Goal: Browse casually

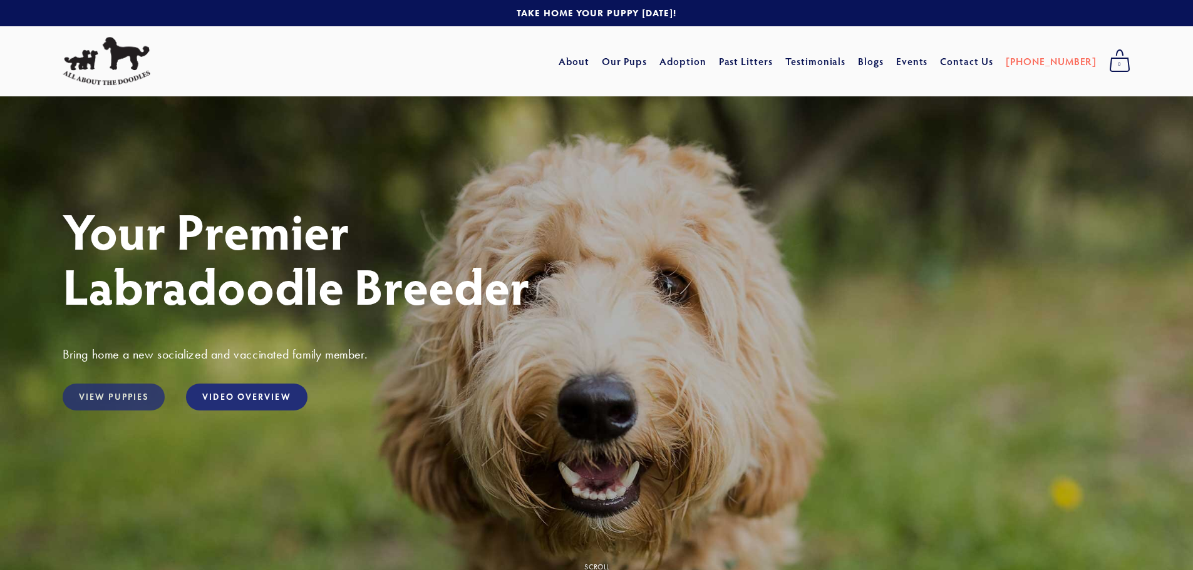
click at [116, 399] on link "View Puppies" at bounding box center [114, 397] width 102 height 27
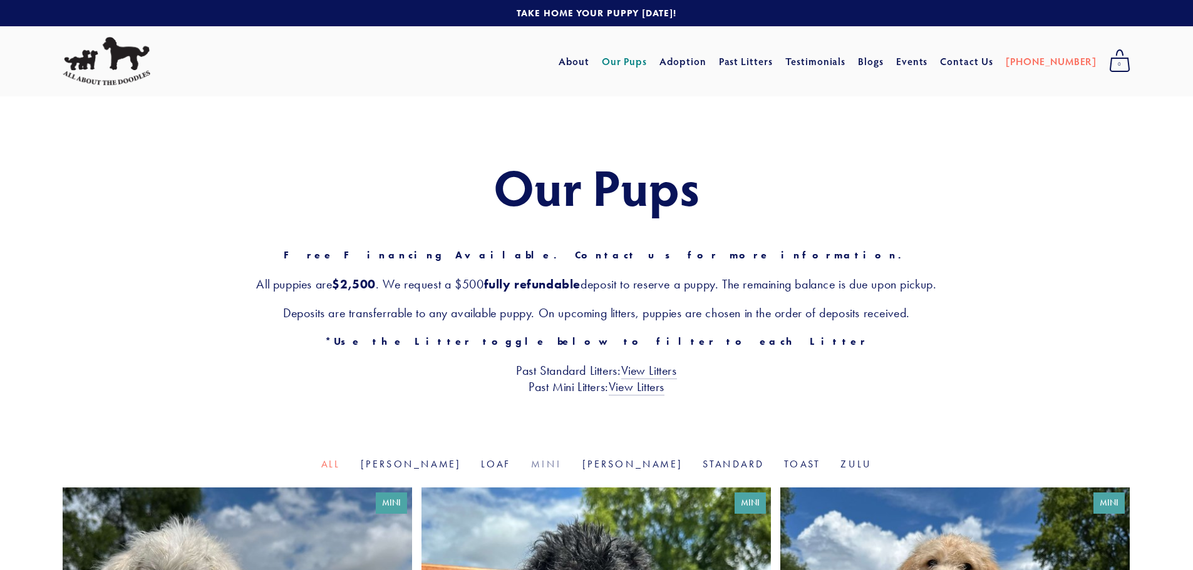
click at [554, 469] on link "Mini" at bounding box center [546, 464] width 31 height 12
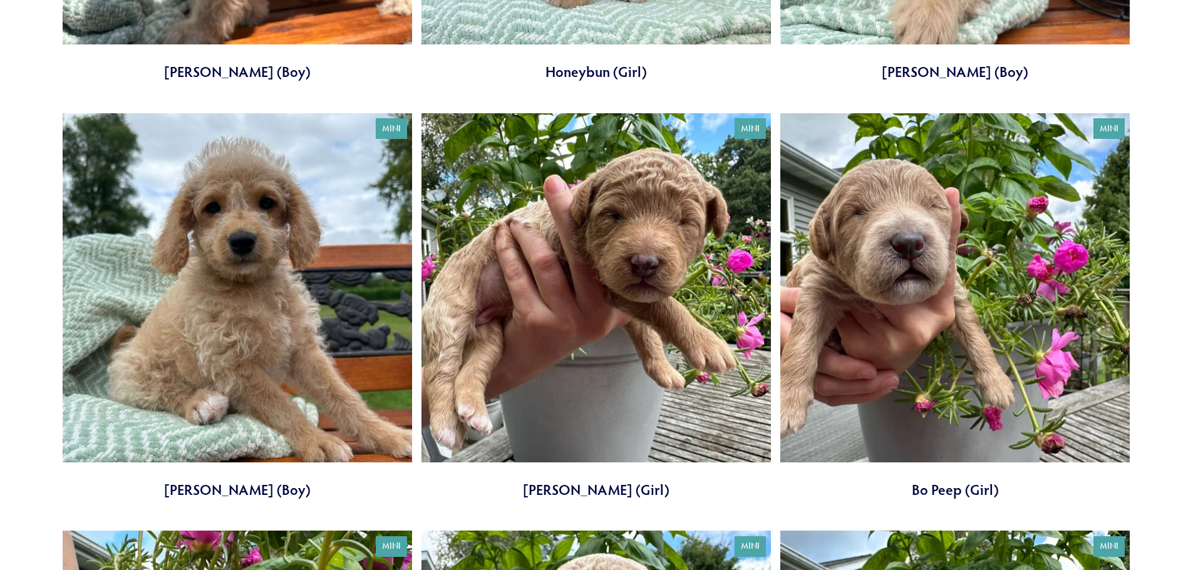
scroll to position [1190, 0]
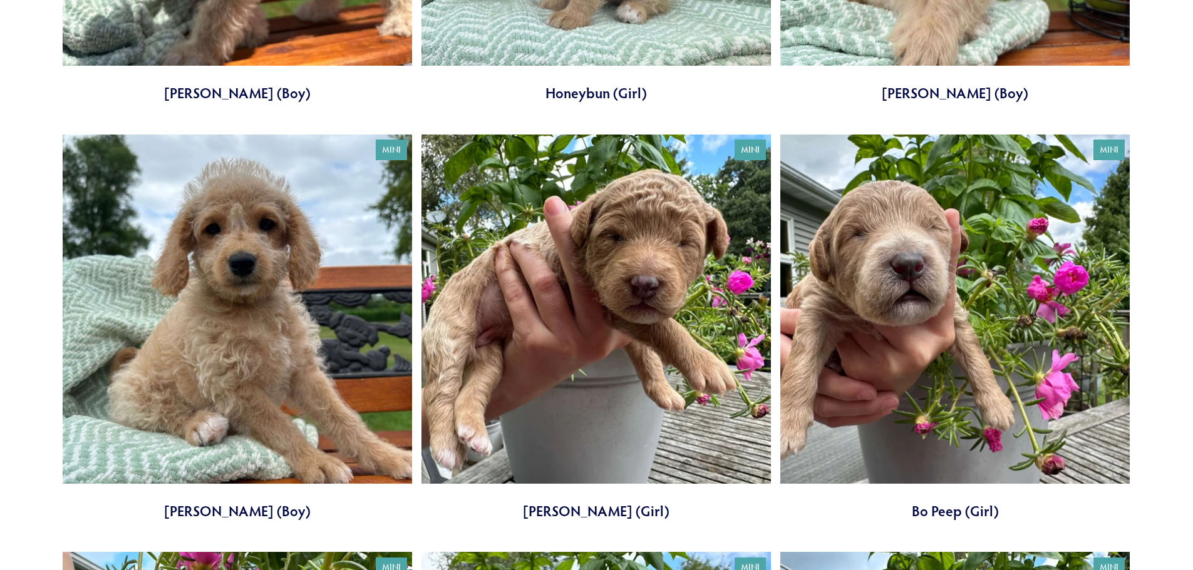
click at [553, 358] on link at bounding box center [595, 328] width 349 height 387
click at [569, 371] on link at bounding box center [595, 328] width 349 height 387
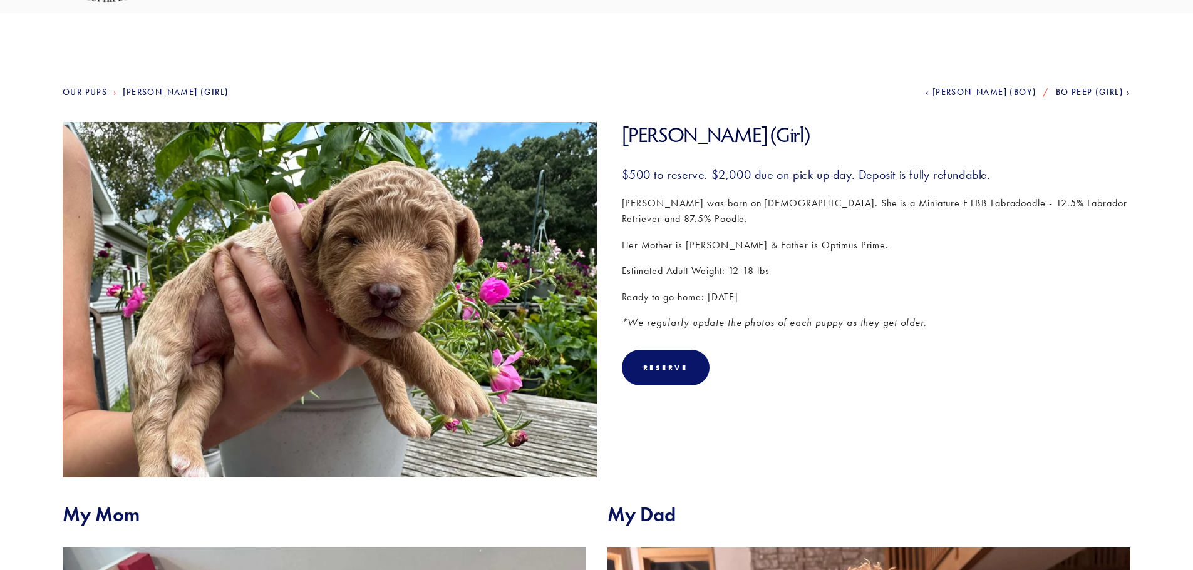
scroll to position [81, 0]
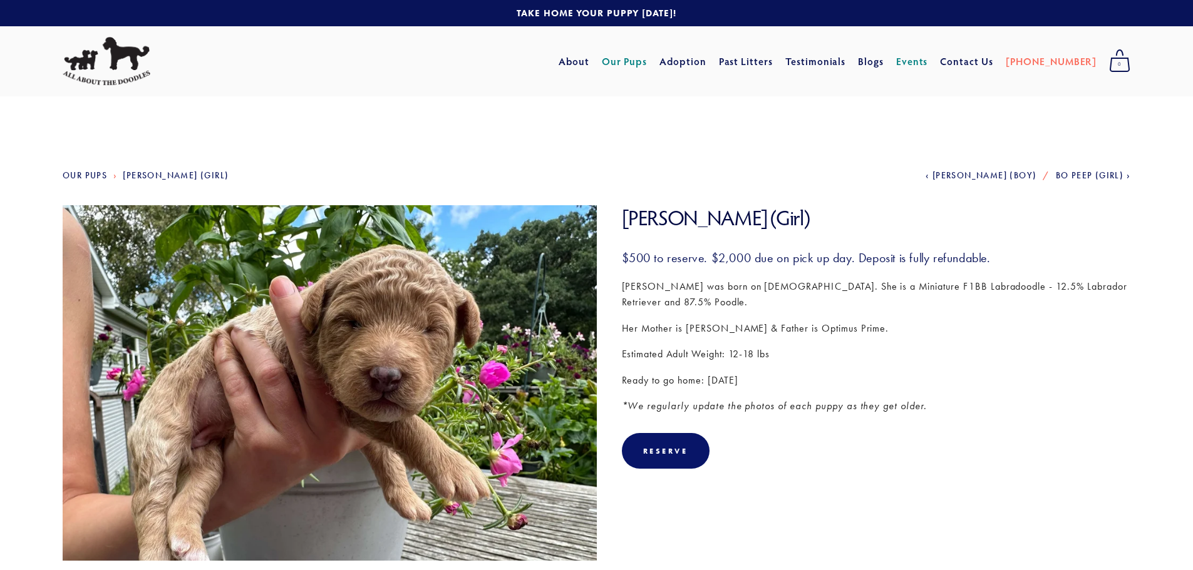
click at [928, 64] on link "Events" at bounding box center [912, 61] width 32 height 23
click at [589, 59] on link "About" at bounding box center [574, 61] width 31 height 23
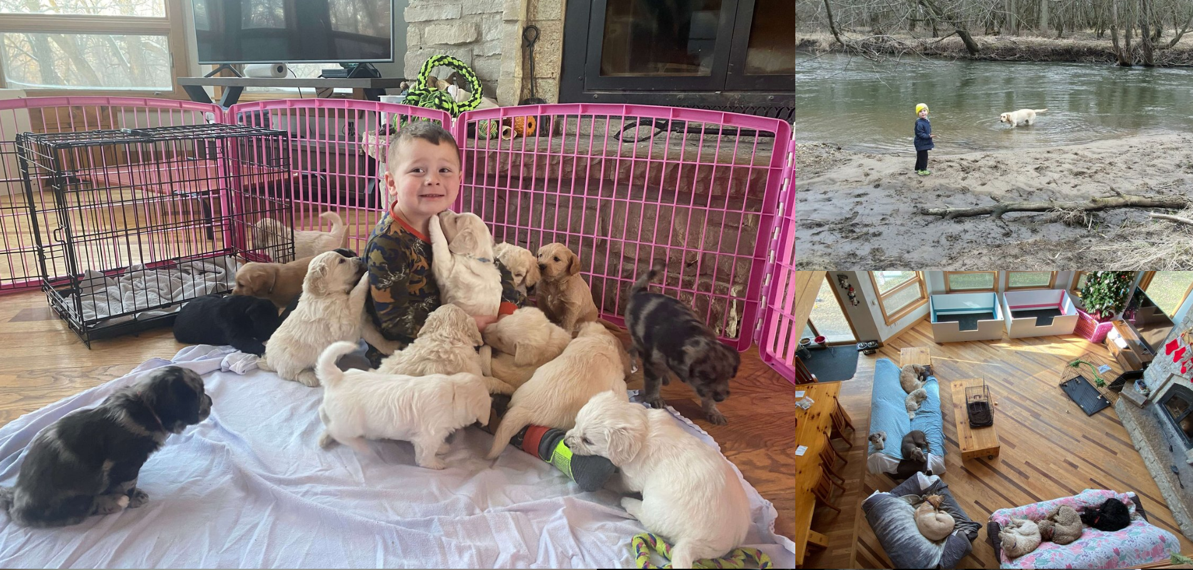
scroll to position [1386, 0]
